Goal: Task Accomplishment & Management: Manage account settings

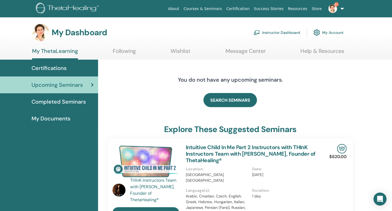
click at [280, 32] on link "Instructor Dashboard" at bounding box center [276, 33] width 47 height 12
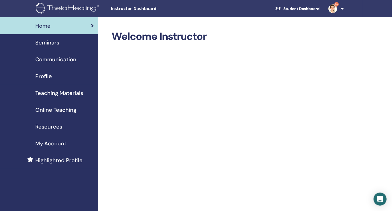
click at [42, 43] on span "Seminars" at bounding box center [47, 43] width 24 height 8
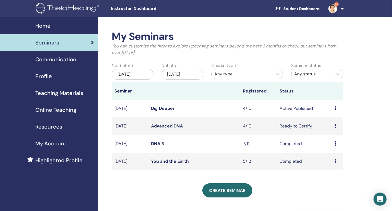
click at [337, 126] on div "Preview Edit Attendees Cancel" at bounding box center [337, 126] width 6 height 7
click at [335, 145] on link "Attendees" at bounding box center [335, 147] width 21 height 6
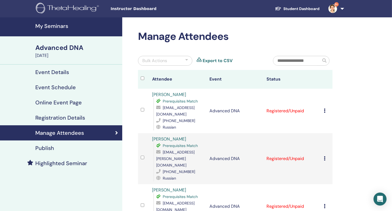
click at [324, 112] on icon at bounding box center [324, 111] width 2 height 4
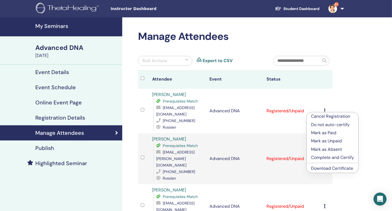
click at [316, 167] on link "Download Certificate" at bounding box center [332, 169] width 42 height 6
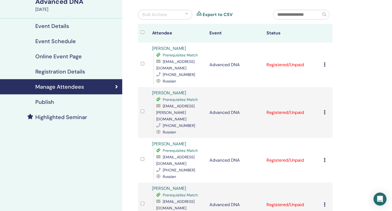
scroll to position [51, 0]
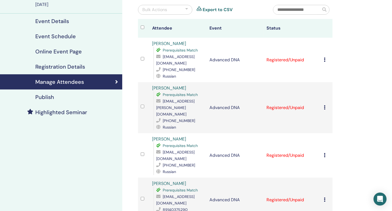
click at [325, 105] on icon at bounding box center [324, 107] width 2 height 4
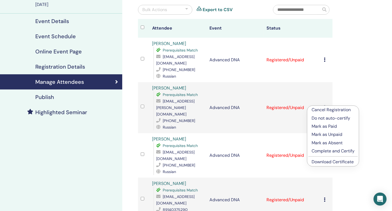
click at [322, 164] on link "Download Certificate" at bounding box center [332, 162] width 42 height 6
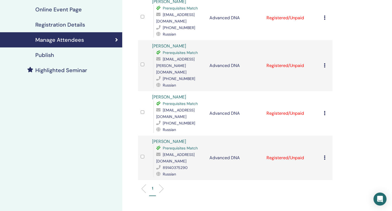
scroll to position [94, 0]
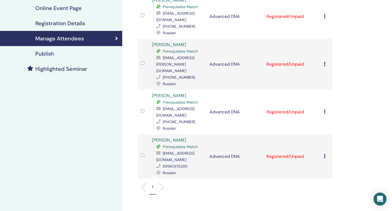
click at [325, 154] on icon at bounding box center [324, 156] width 2 height 4
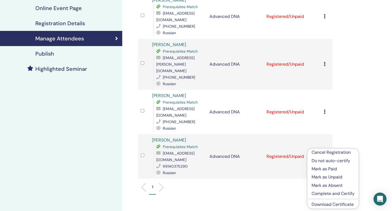
click at [318, 205] on link "Download Certificate" at bounding box center [332, 205] width 42 height 6
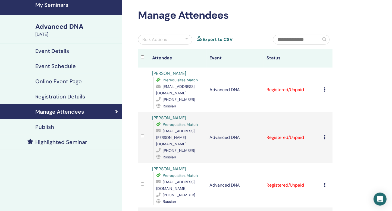
scroll to position [17, 0]
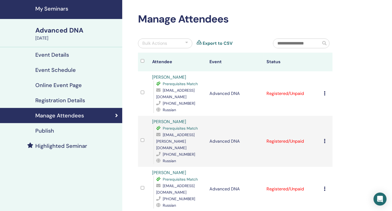
click at [323, 96] on div "Cancel Registration Do not auto-certify Mark as Paid Mark as Unpaid Mark as Abs…" at bounding box center [326, 93] width 6 height 7
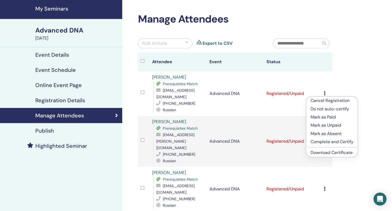
click at [316, 141] on p "Complete and Certify" at bounding box center [331, 142] width 43 height 7
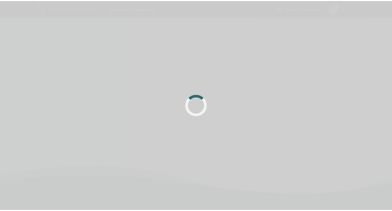
scroll to position [17, 0]
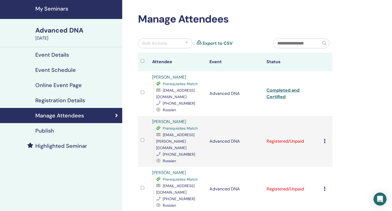
click at [323, 139] on td "Cancel Registration Do not auto-certify Mark as Paid Mark as Unpaid Mark as Abs…" at bounding box center [326, 141] width 11 height 51
click at [325, 139] on icon at bounding box center [324, 141] width 2 height 4
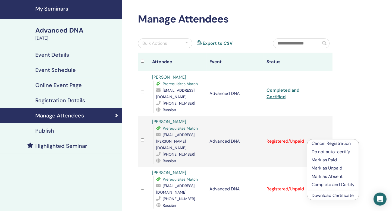
click at [320, 182] on p "Complete and Certify" at bounding box center [332, 185] width 43 height 7
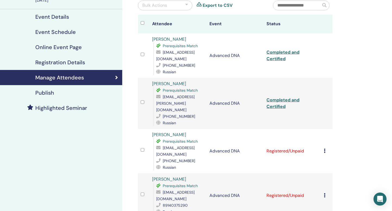
scroll to position [55, 0]
click at [324, 149] on icon at bounding box center [324, 151] width 2 height 4
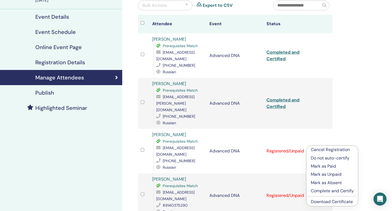
click at [319, 190] on p "Complete and Certify" at bounding box center [331, 191] width 43 height 7
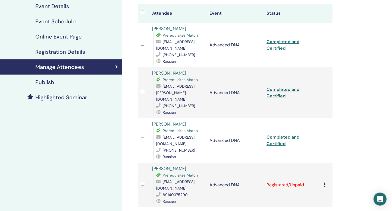
scroll to position [66, 0]
click at [326, 182] on div "Cancel Registration Do not auto-certify Mark as Paid Mark as Unpaid Mark as Abs…" at bounding box center [326, 185] width 6 height 7
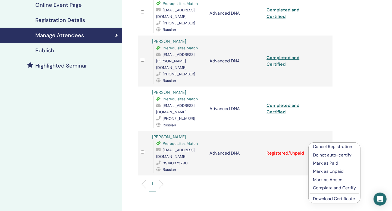
scroll to position [98, 0]
click at [324, 187] on p "Complete and Certify" at bounding box center [334, 188] width 43 height 7
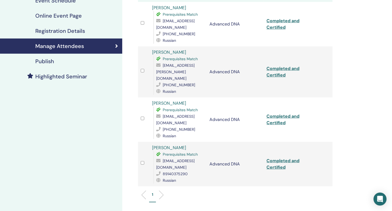
scroll to position [87, 0]
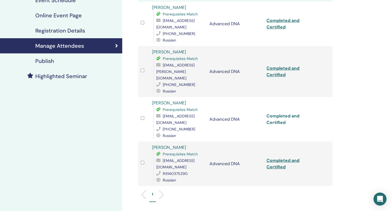
click at [278, 113] on link "Completed and Certified" at bounding box center [282, 119] width 33 height 12
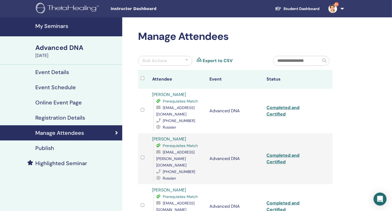
click at [53, 27] on h4 "My Seminars" at bounding box center [77, 26] width 84 height 7
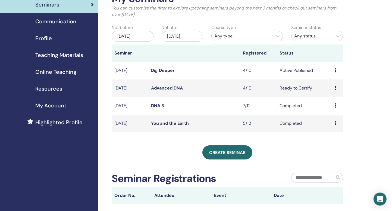
scroll to position [11, 0]
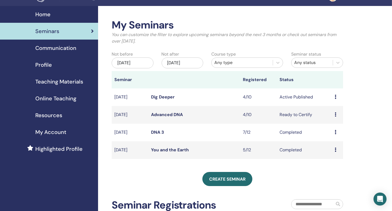
click at [336, 97] on icon at bounding box center [335, 97] width 2 height 4
click at [335, 117] on link "Attendees" at bounding box center [333, 118] width 21 height 6
